Goal: Navigation & Orientation: Locate item on page

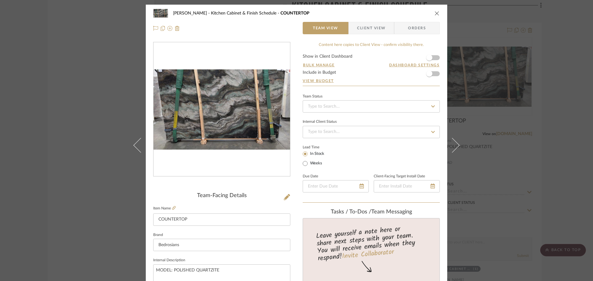
click at [434, 12] on icon "close" at bounding box center [436, 13] width 5 height 5
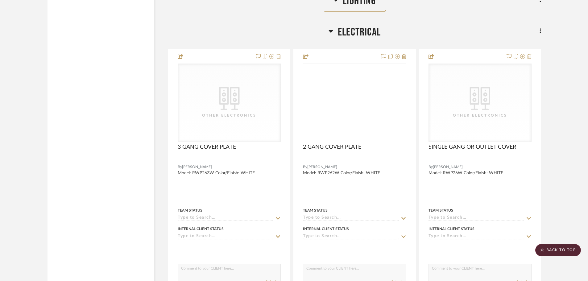
scroll to position [1976, 0]
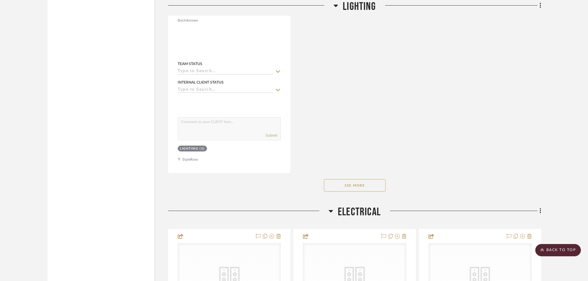
click at [579, 254] on scroll-to-top-button "BACK TO TOP" at bounding box center [559, 250] width 46 height 12
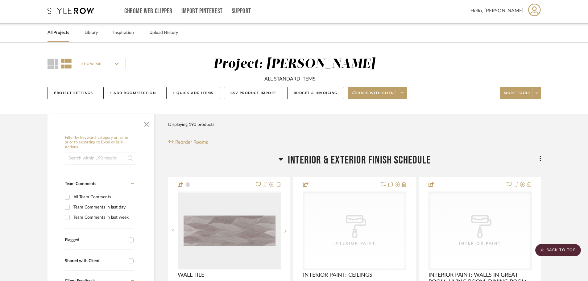
scroll to position [0, 0]
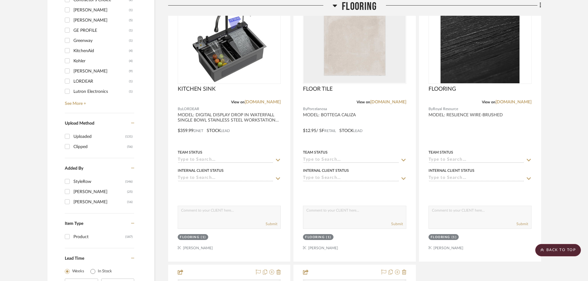
scroll to position [648, 0]
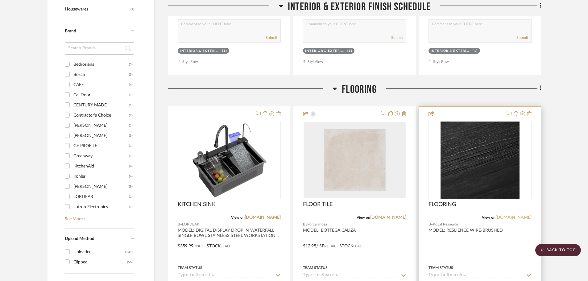
click at [522, 218] on link "[DOMAIN_NAME]" at bounding box center [514, 217] width 36 height 4
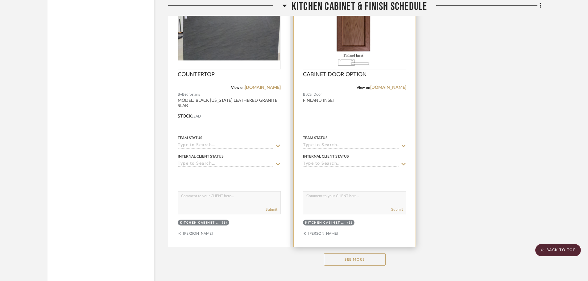
scroll to position [3766, 0]
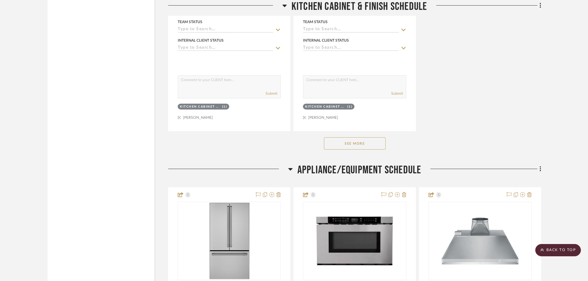
click at [352, 142] on button "See More" at bounding box center [355, 143] width 62 height 12
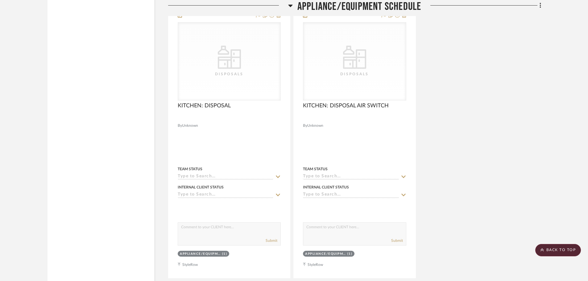
scroll to position [7995, 0]
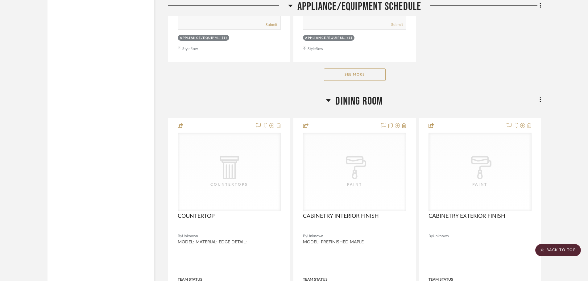
click at [368, 72] on button "See More" at bounding box center [355, 75] width 62 height 12
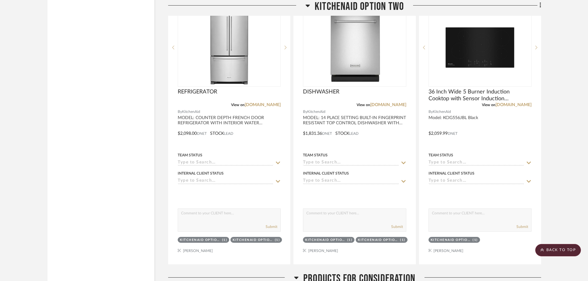
scroll to position [10836, 0]
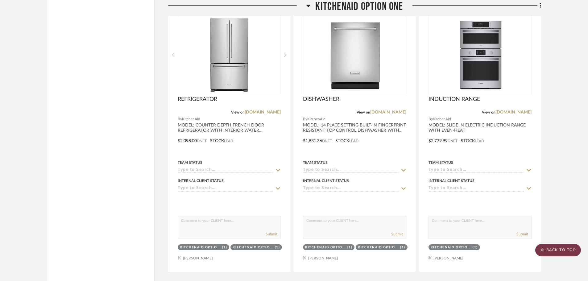
click at [549, 248] on scroll-to-top-button "BACK TO TOP" at bounding box center [559, 250] width 46 height 12
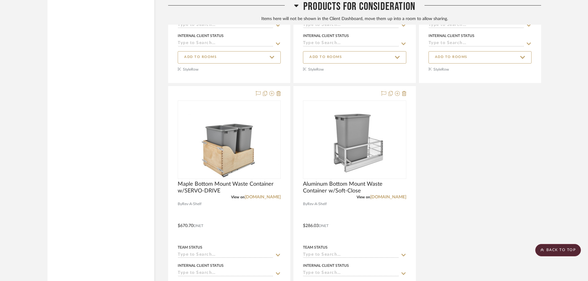
scroll to position [11550, 0]
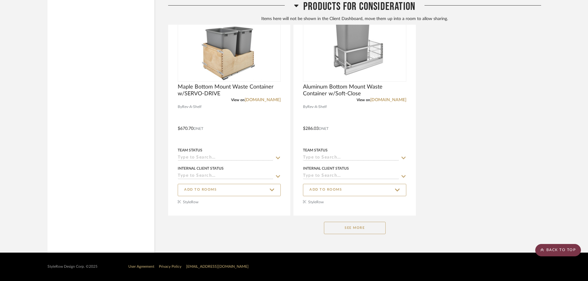
click at [556, 248] on scroll-to-top-button "BACK TO TOP" at bounding box center [559, 250] width 46 height 12
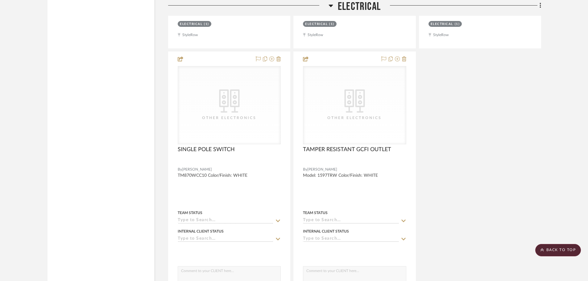
scroll to position [2717, 0]
